Goal: Task Accomplishment & Management: Complete application form

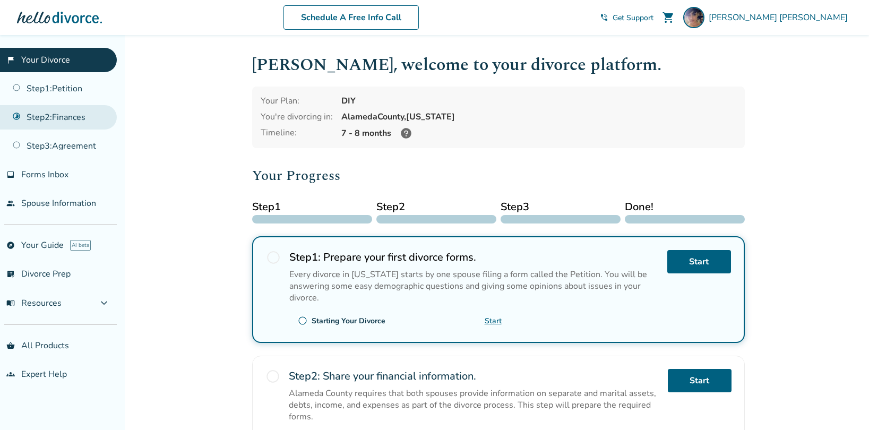
click at [66, 122] on link "Step 2 : Finances" at bounding box center [58, 117] width 117 height 24
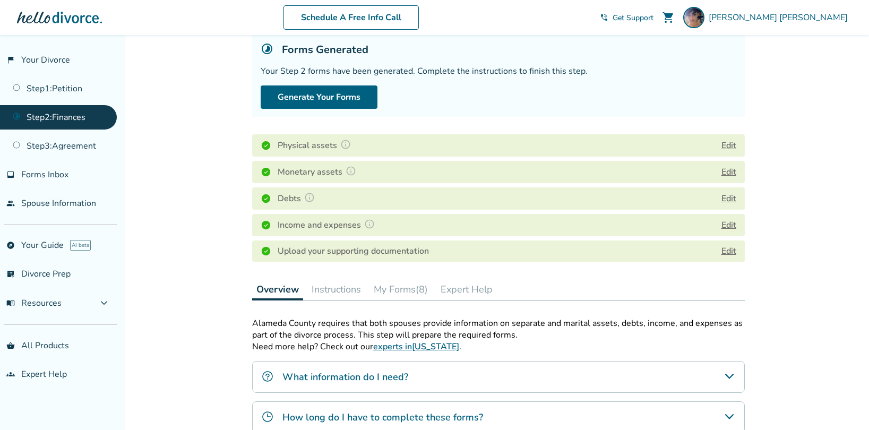
scroll to position [71, 0]
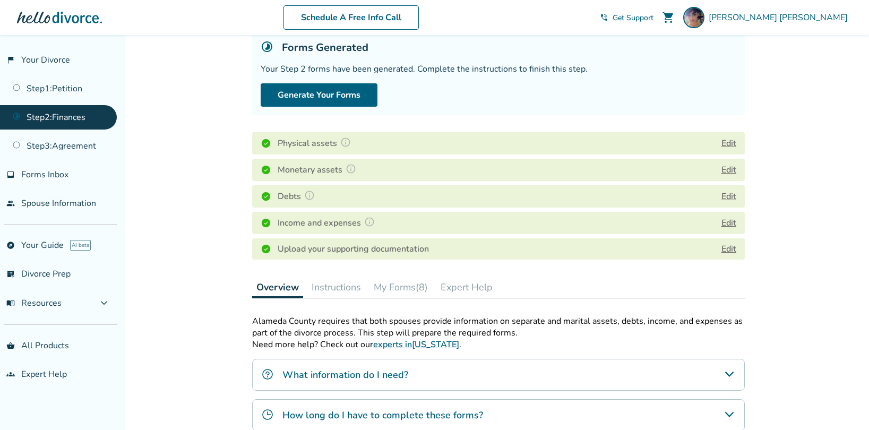
click at [418, 164] on div "Monetary assets Edit" at bounding box center [498, 170] width 493 height 22
click at [725, 161] on div "Monetary assets Edit" at bounding box center [498, 170] width 493 height 22
click at [725, 163] on div "Monetary assets Edit" at bounding box center [498, 170] width 493 height 22
click at [795, 152] on div "Added to cart Step 0 2 Share your financial information. Forms Generated Your S…" at bounding box center [434, 308] width 869 height 688
click at [62, 57] on link "flag_2 Your Divorce" at bounding box center [58, 60] width 117 height 24
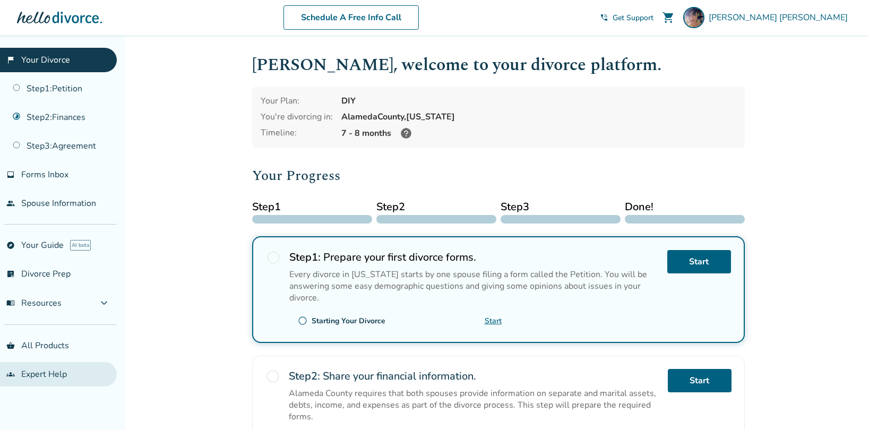
click at [61, 377] on link "groups Expert Help" at bounding box center [58, 374] width 117 height 24
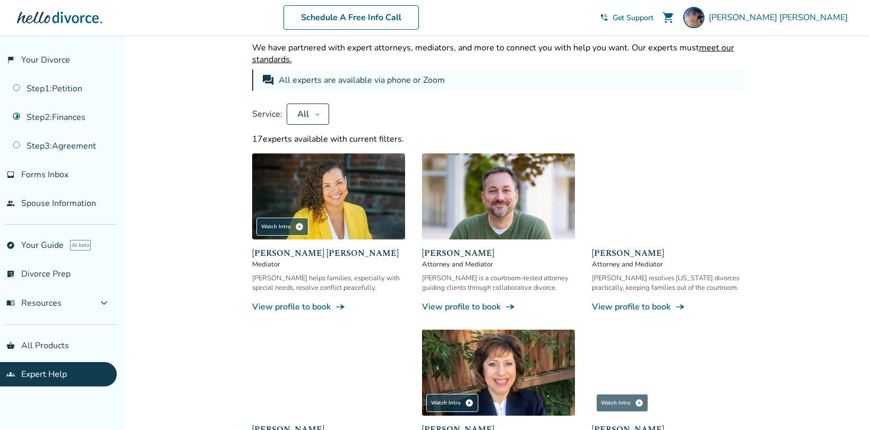
scroll to position [37, 0]
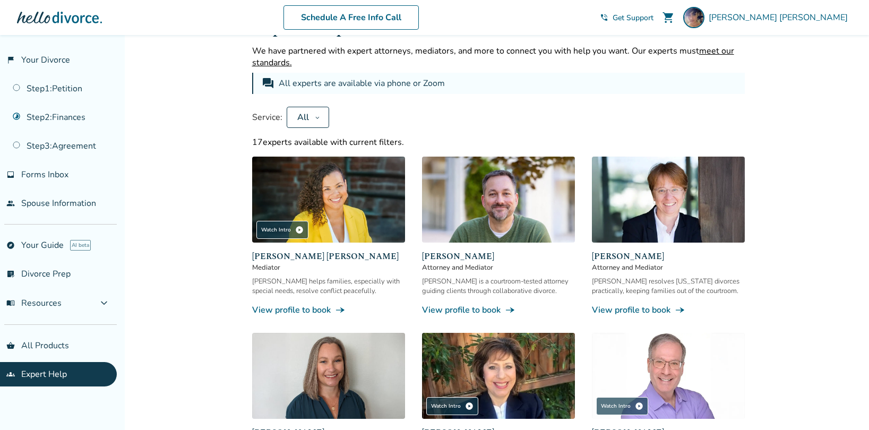
click at [303, 119] on div "All" at bounding box center [303, 118] width 15 height 12
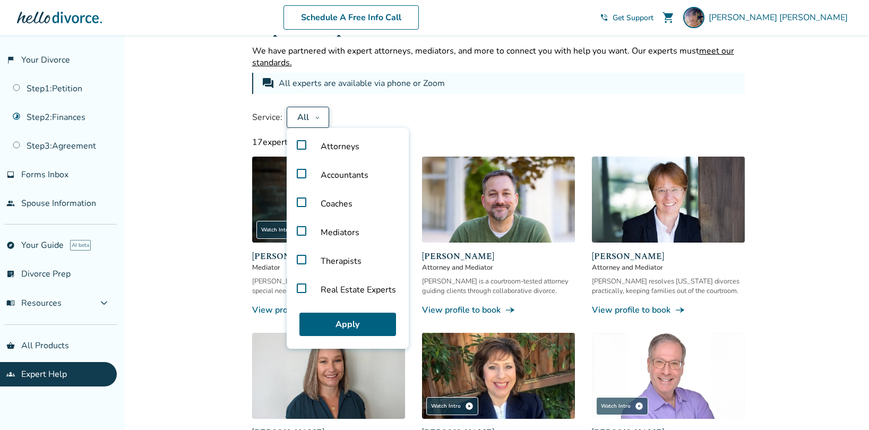
click at [305, 143] on label "Attorneys" at bounding box center [348, 146] width 114 height 29
click at [346, 320] on button "Apply" at bounding box center [348, 324] width 97 height 23
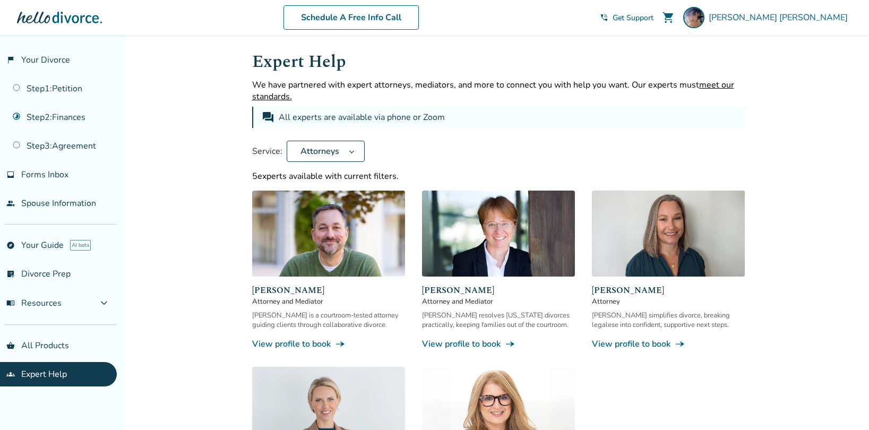
scroll to position [0, 0]
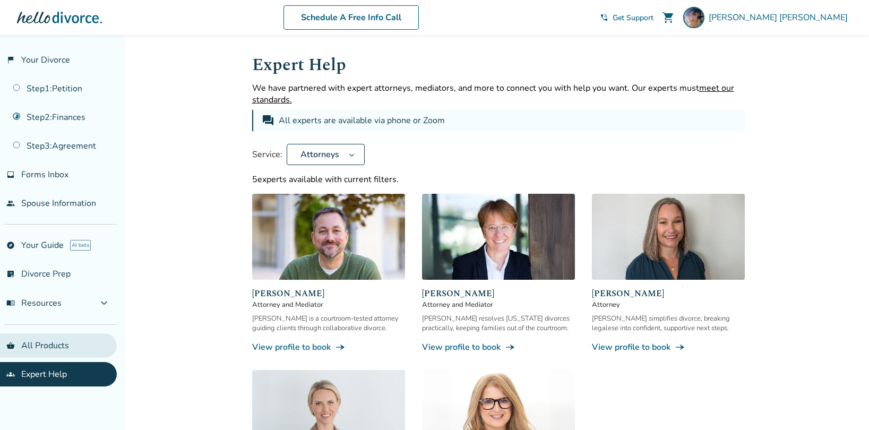
click at [73, 341] on link "shopping_basket All Products" at bounding box center [58, 346] width 117 height 24
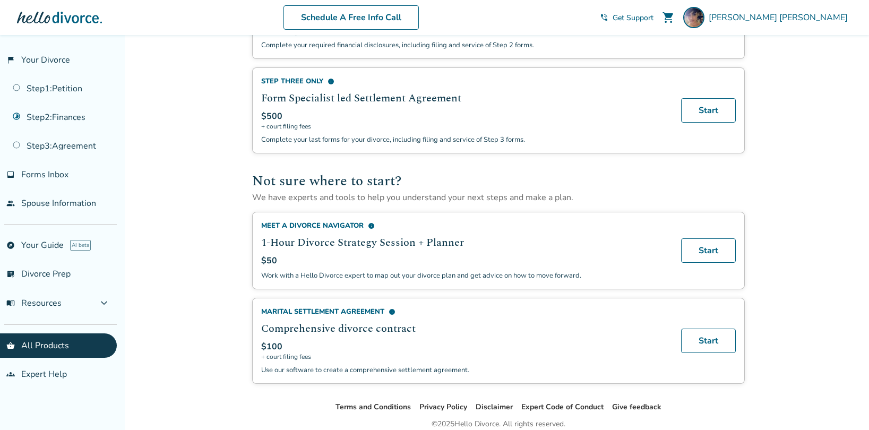
scroll to position [626, 0]
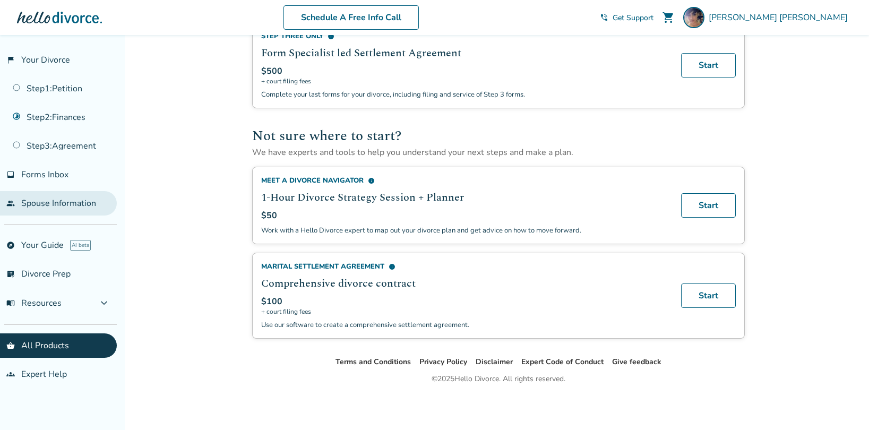
click at [92, 209] on link "people Spouse Information" at bounding box center [58, 203] width 117 height 24
